Goal: Information Seeking & Learning: Learn about a topic

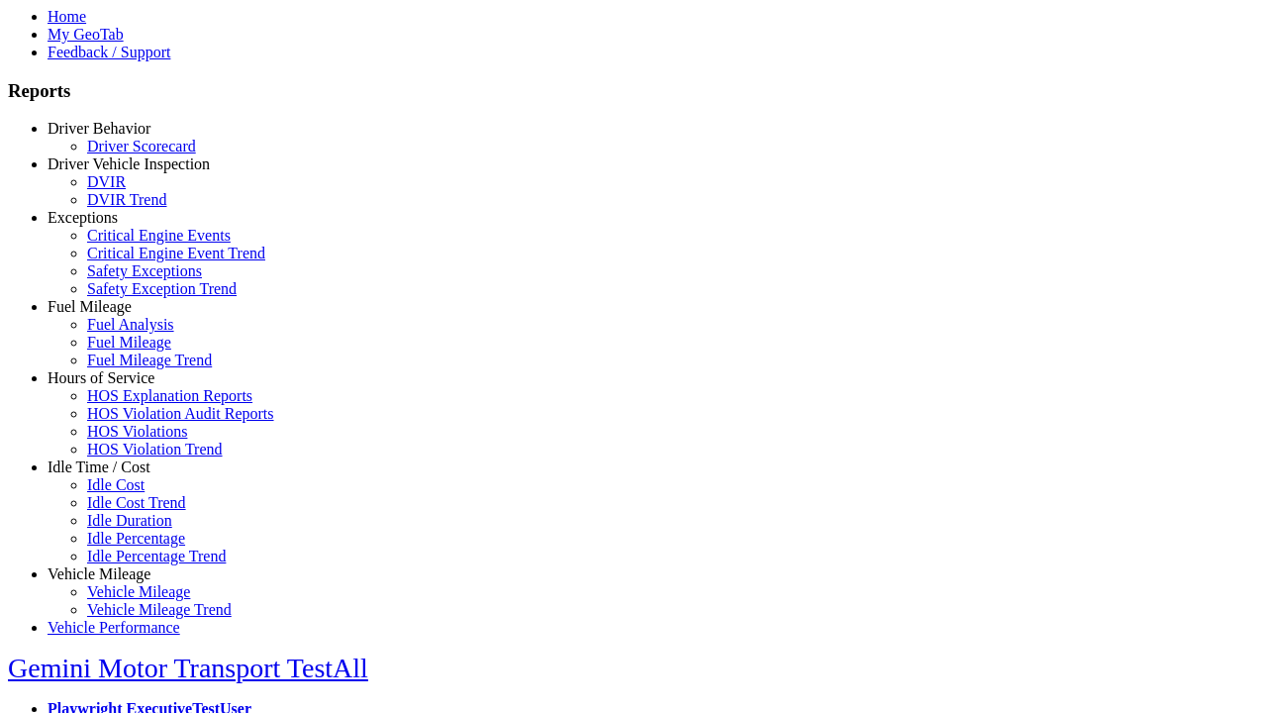
click at [114, 475] on link "Idle Time / Cost" at bounding box center [99, 466] width 103 height 17
click at [129, 529] on link "Idle Duration" at bounding box center [129, 520] width 85 height 17
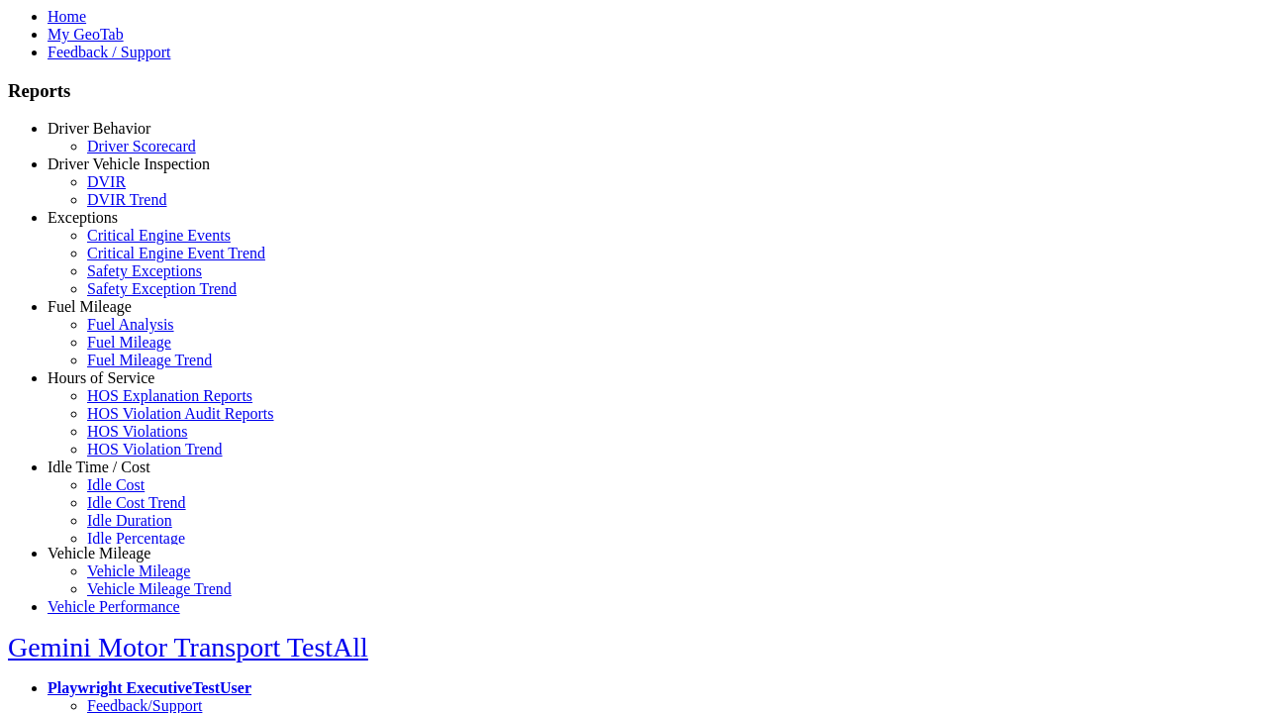
scroll to position [81, 0]
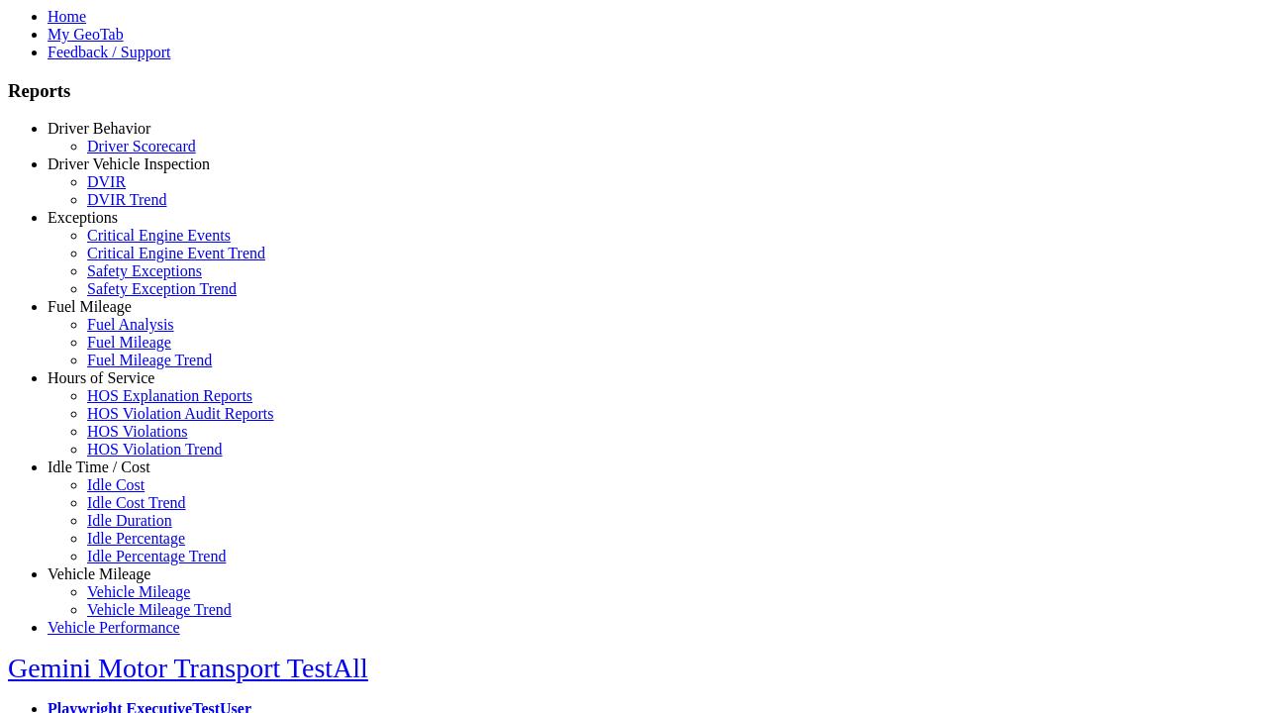
select select
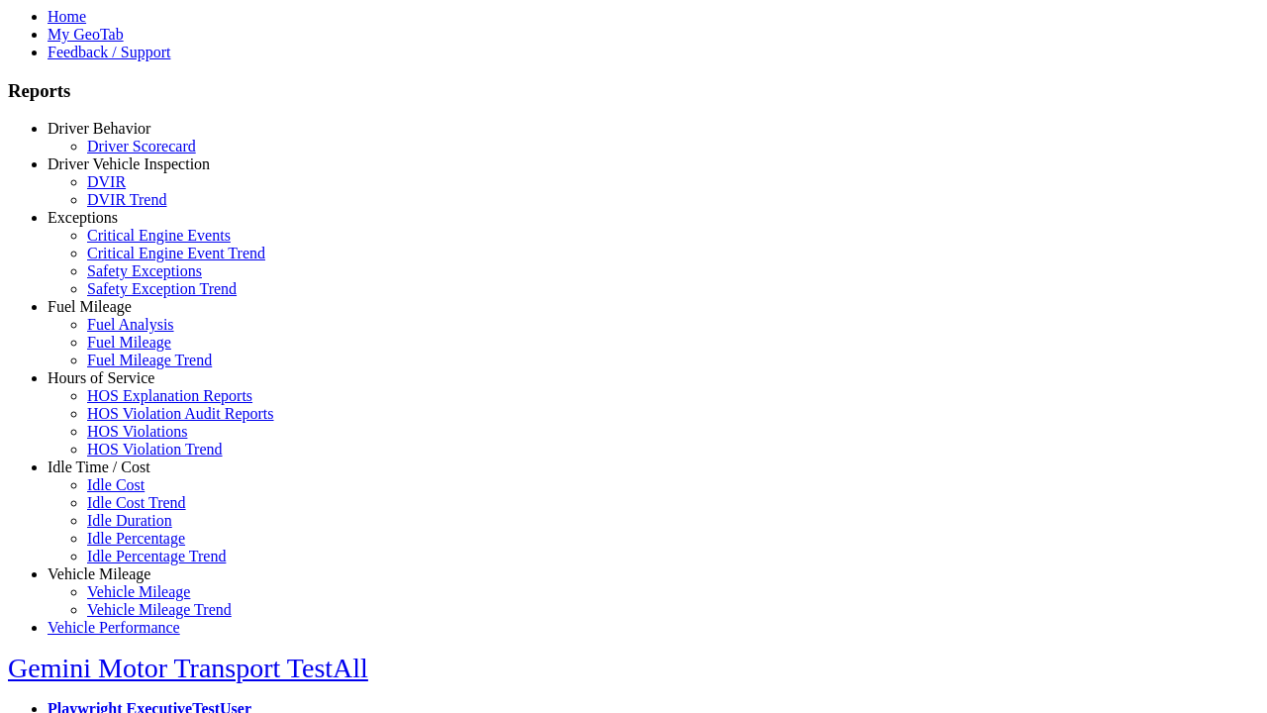
select select
